Goal: Communication & Community: Answer question/provide support

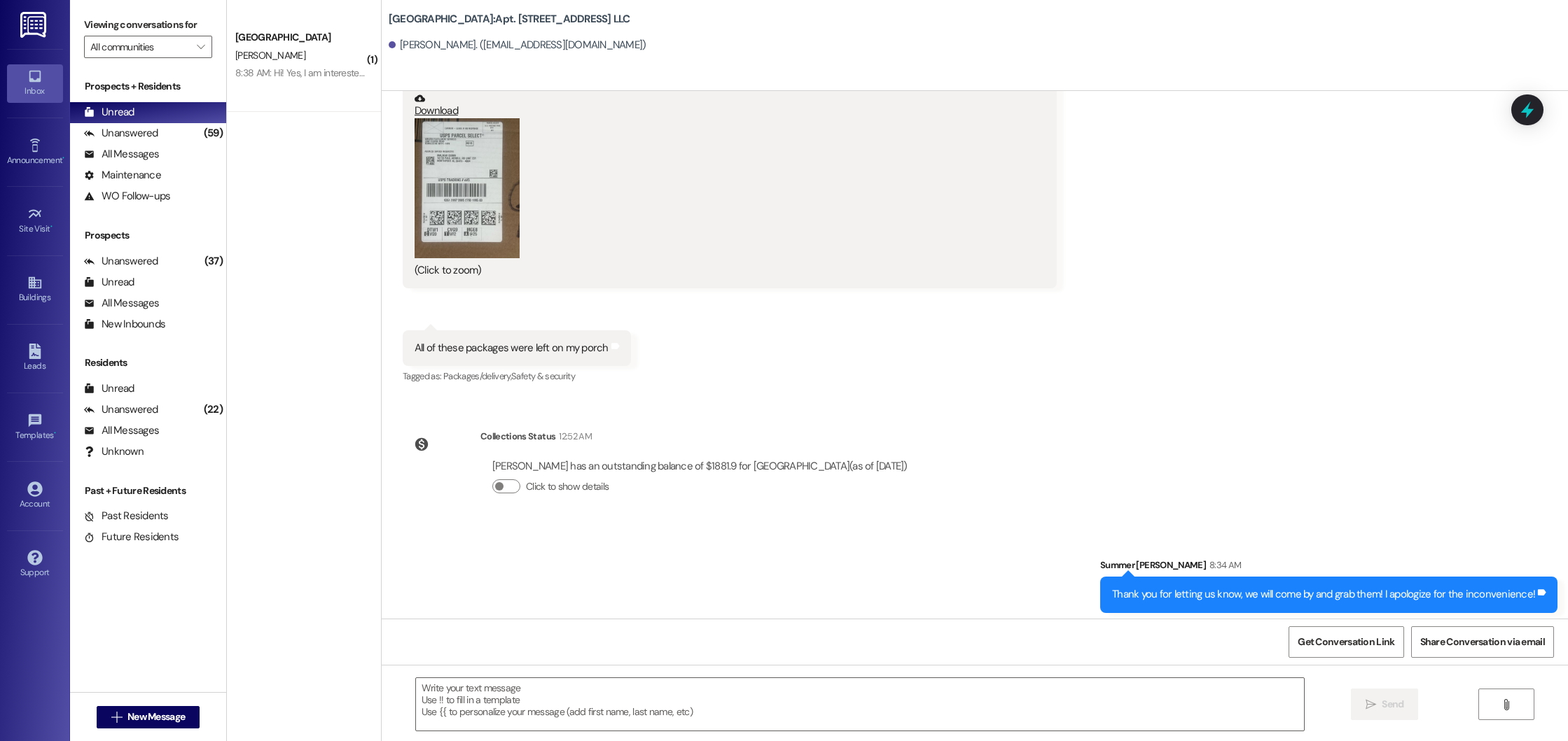
scroll to position [27108, 0]
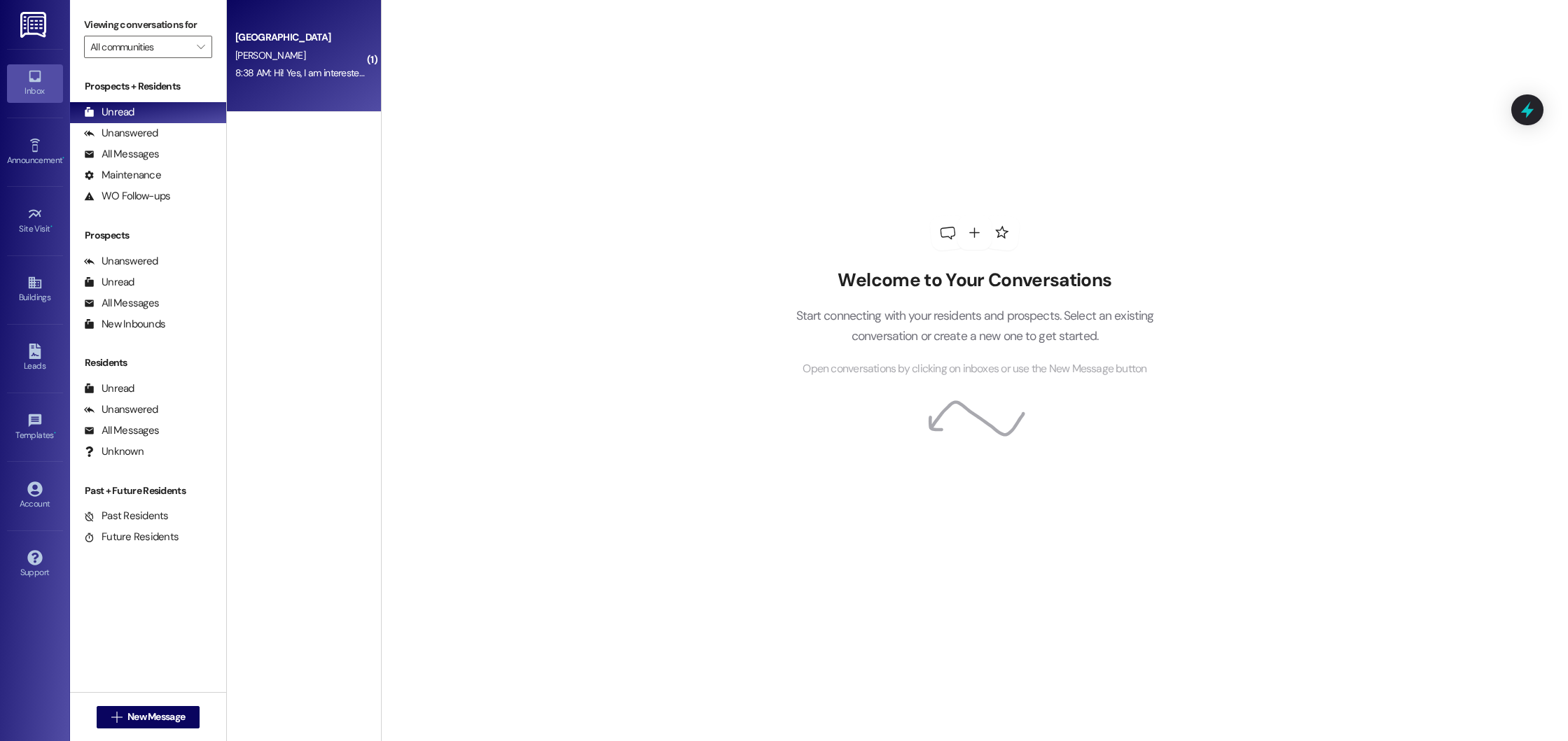
click at [325, 63] on div "[PERSON_NAME]" at bounding box center [300, 56] width 133 height 18
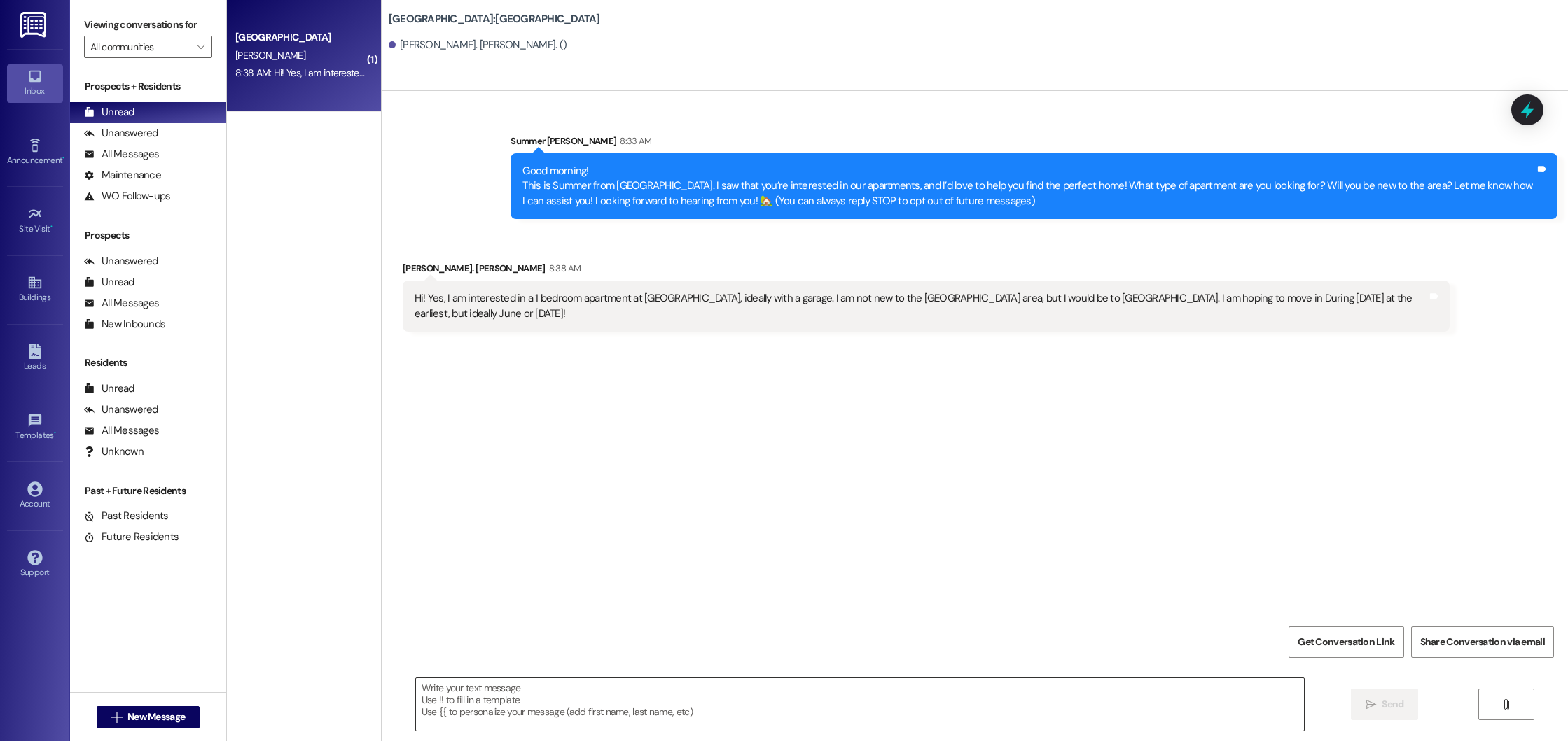
click at [556, 706] on textarea at bounding box center [860, 705] width 888 height 52
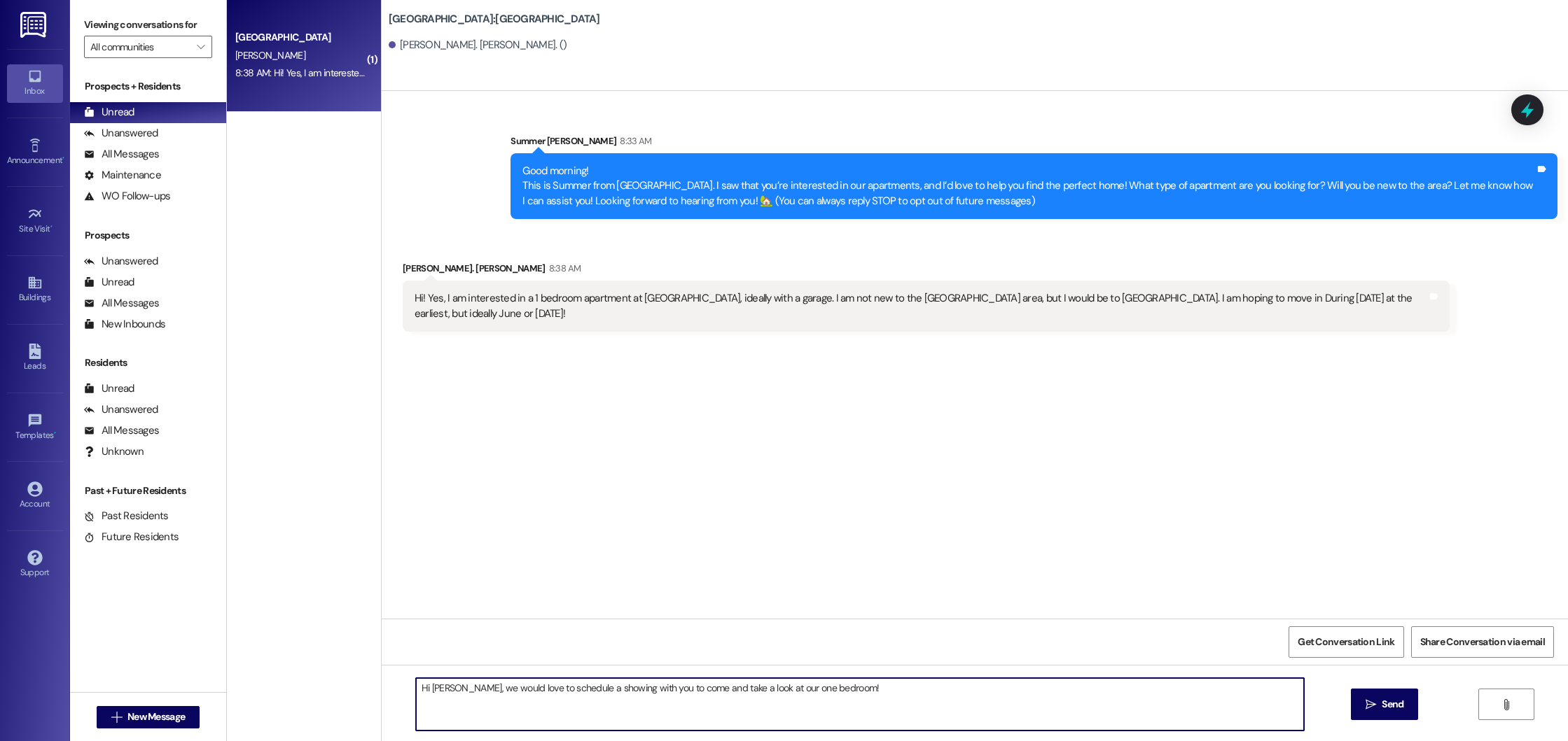
click at [842, 694] on textarea "Hi [PERSON_NAME], we would love to schedule a showing with you to come and take…" at bounding box center [860, 705] width 888 height 52
click at [474, 705] on textarea "Hi [PERSON_NAME], we would love to schedule a showing with you to come and take…" at bounding box center [860, 705] width 888 height 52
click at [1159, 689] on textarea "Hi [PERSON_NAME], we would love to schedule a showing with you to come and take…" at bounding box center [860, 705] width 888 height 52
click at [1281, 694] on textarea "Hi [PERSON_NAME], we would love to schedule a showing with you to come and take…" at bounding box center [860, 705] width 888 height 52
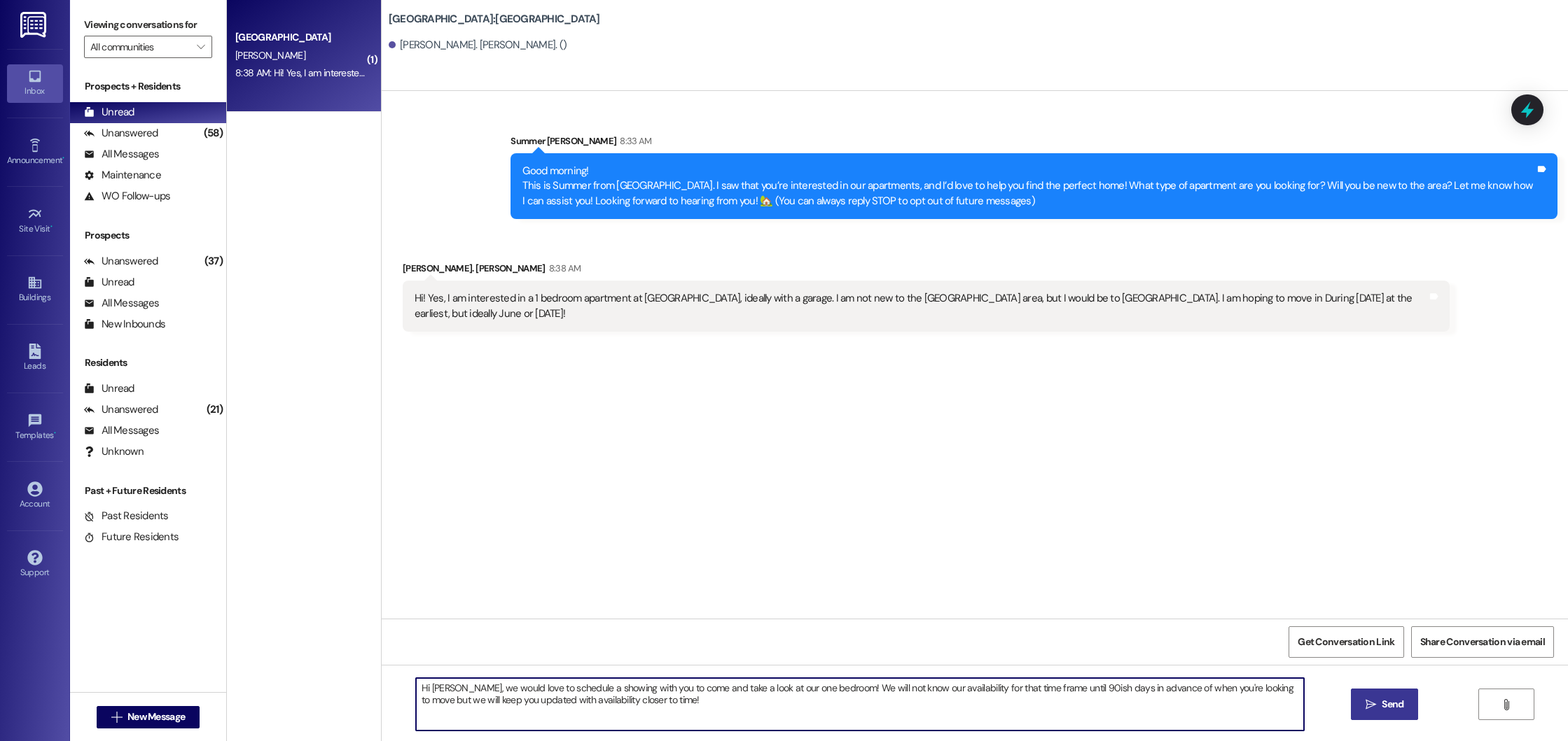
type textarea "Hi [PERSON_NAME], we would love to schedule a showing with you to come and take…"
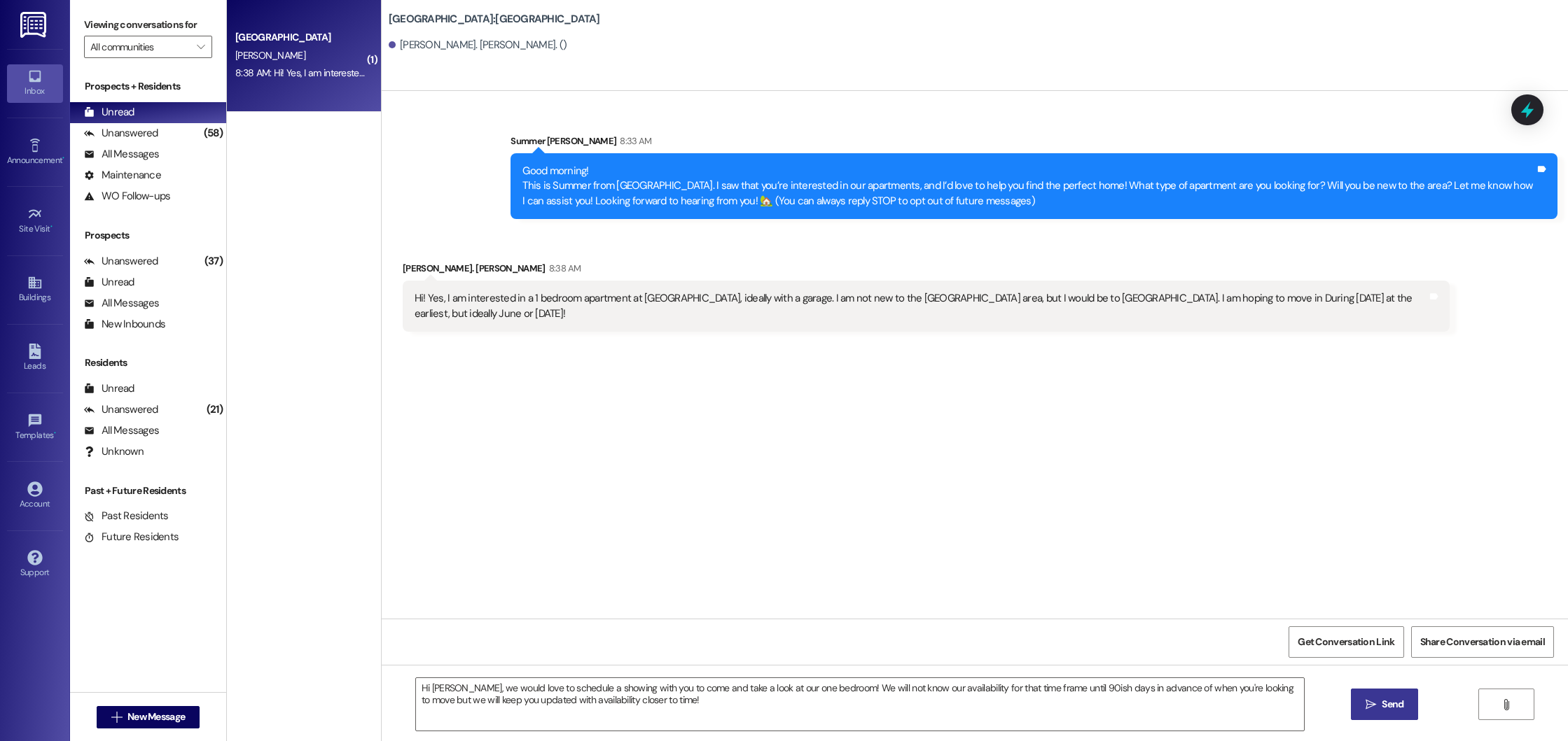
click at [1380, 711] on span "Send" at bounding box center [1393, 704] width 27 height 14
